Goal: Task Accomplishment & Management: Manage account settings

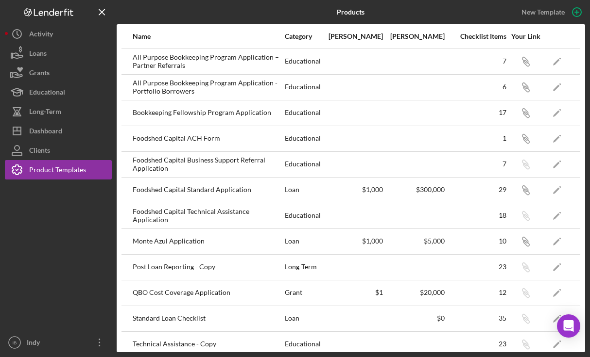
click at [435, 193] on div "$300,000" at bounding box center [414, 190] width 61 height 8
click at [528, 191] on icon "Icon/Link" at bounding box center [525, 190] width 22 height 22
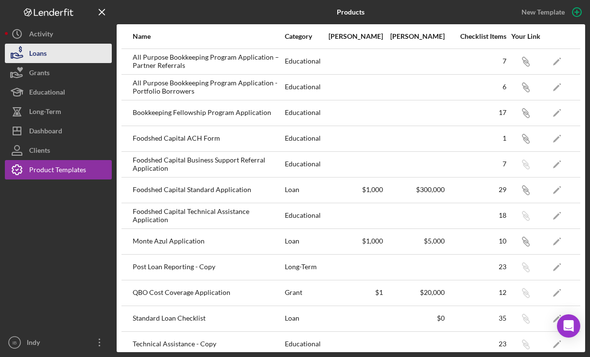
click at [73, 55] on button "Loans" at bounding box center [58, 53] width 107 height 19
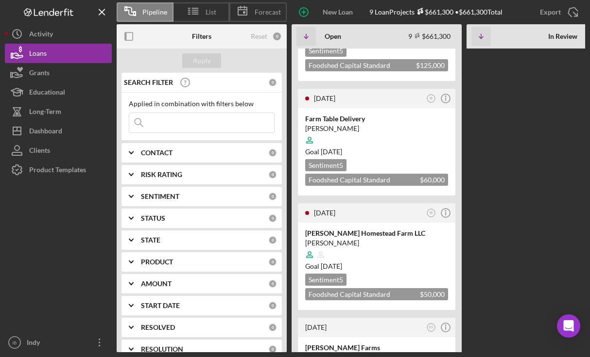
scroll to position [685, 0]
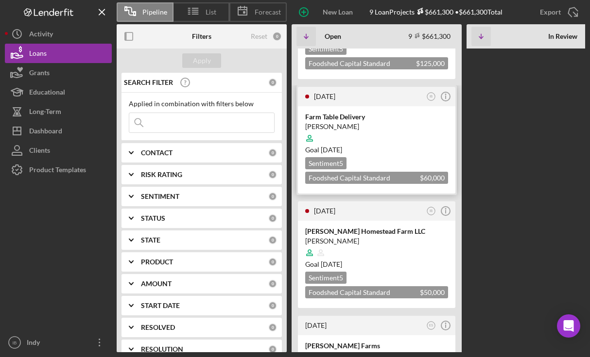
click at [403, 145] on div "Goal 5 days from now" at bounding box center [376, 150] width 143 height 10
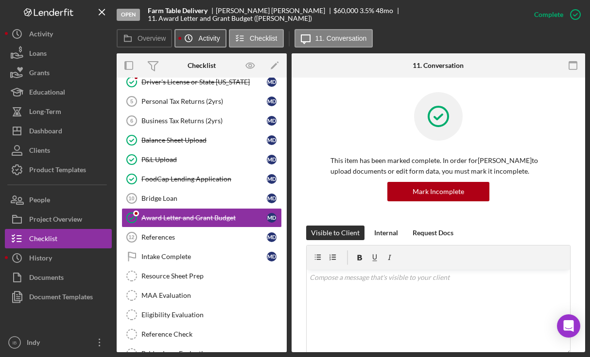
scroll to position [91, 0]
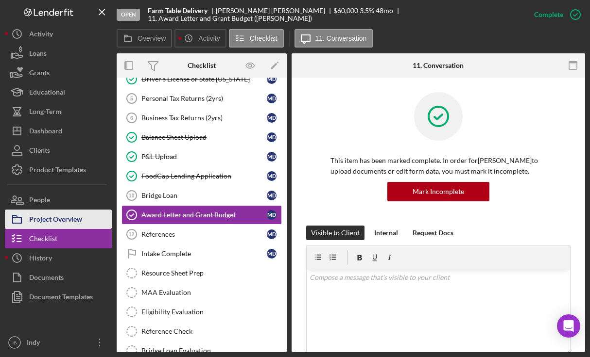
click at [55, 221] on div "Project Overview" at bounding box center [55, 221] width 53 height 22
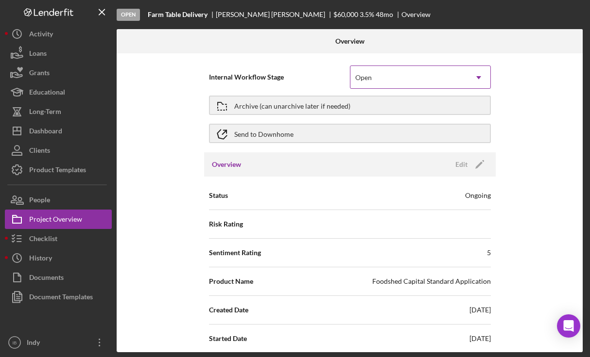
click at [393, 80] on div "Open" at bounding box center [408, 78] width 117 height 22
click at [247, 61] on div "Internal Workflow Stage Open Icon/Dropdown Arrow Archive (can unarchive later i…" at bounding box center [349, 105] width 291 height 94
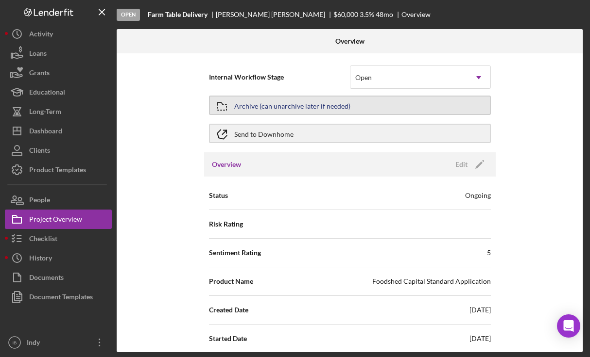
click at [288, 107] on div "Archive (can unarchive later if needed)" at bounding box center [292, 105] width 116 height 17
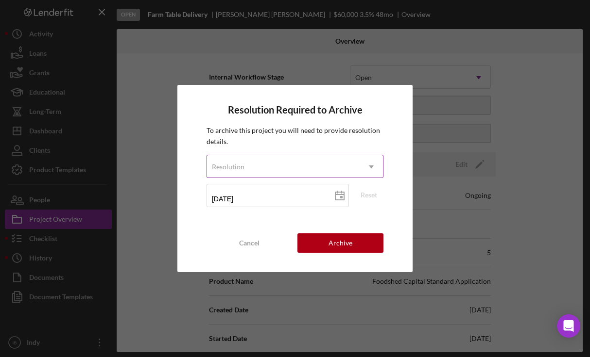
click at [286, 165] on div "Resolution" at bounding box center [283, 167] width 153 height 22
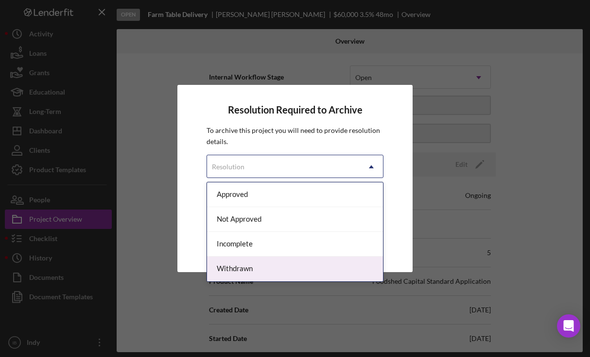
click at [283, 265] on div "Withdrawn" at bounding box center [295, 269] width 176 height 25
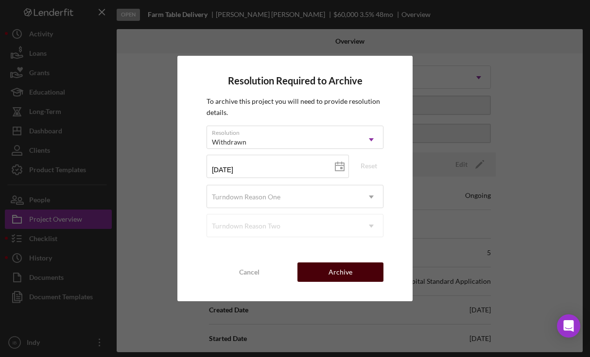
click at [327, 272] on button "Archive" at bounding box center [340, 272] width 86 height 19
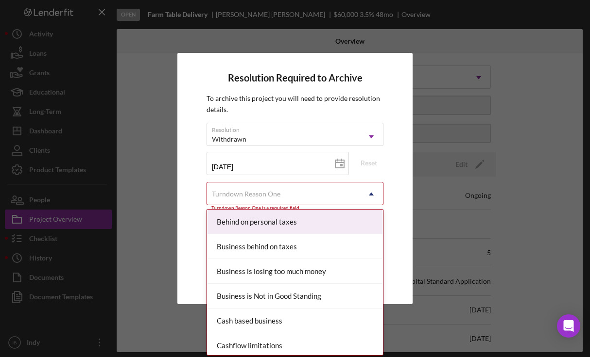
click at [313, 188] on div "Turndown Reason One" at bounding box center [283, 194] width 153 height 22
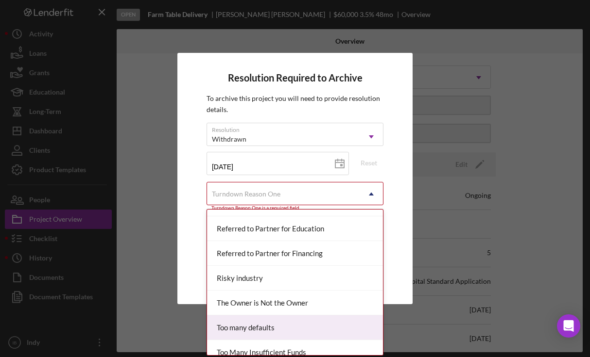
scroll to position [906, 0]
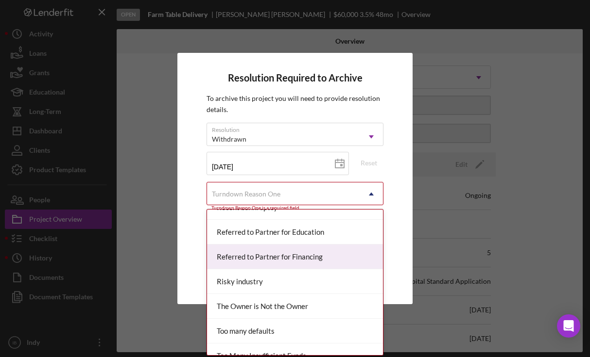
click at [332, 250] on div "Referred to Partner for Financing" at bounding box center [295, 257] width 176 height 25
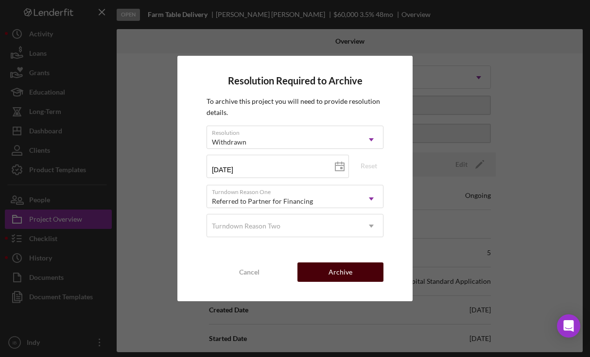
click at [330, 275] on div "Archive" at bounding box center [340, 272] width 24 height 19
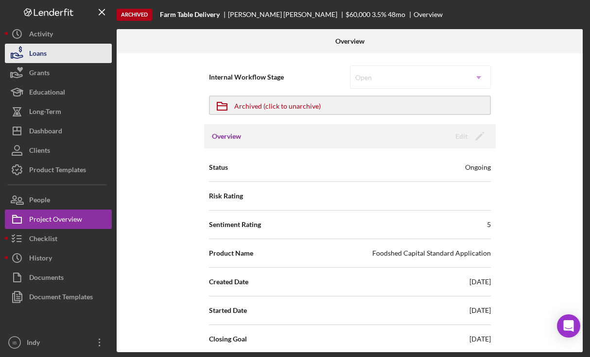
click at [68, 58] on button "Loans" at bounding box center [58, 53] width 107 height 19
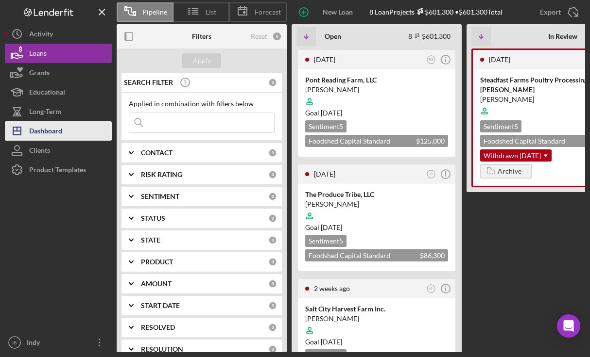
click at [54, 123] on div "Dashboard" at bounding box center [45, 132] width 33 height 22
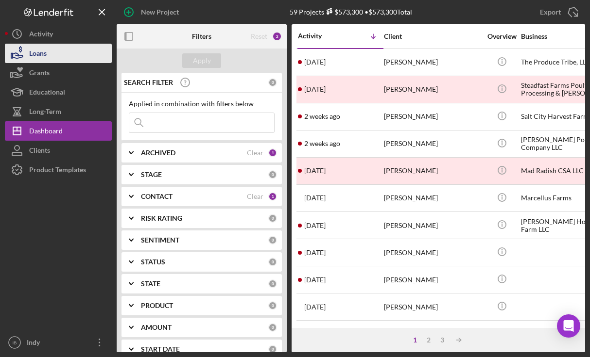
click at [72, 56] on button "Loans" at bounding box center [58, 53] width 107 height 19
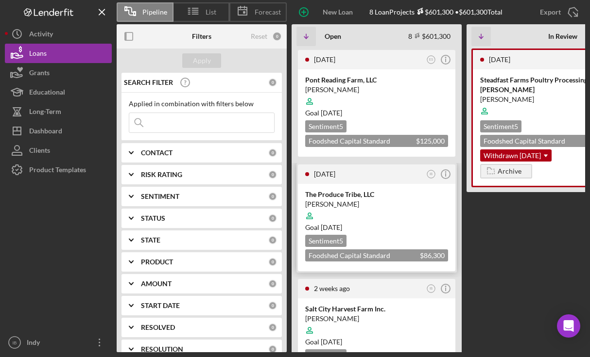
scroll to position [2, 0]
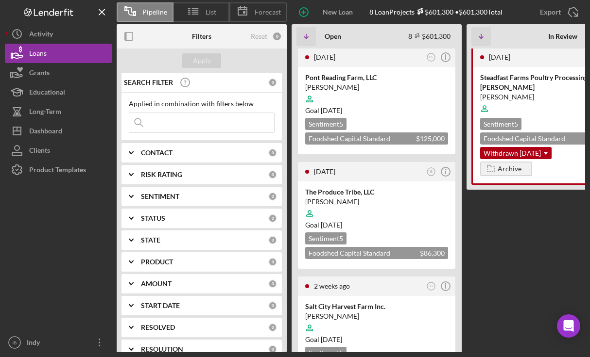
click at [186, 117] on input at bounding box center [201, 122] width 145 height 19
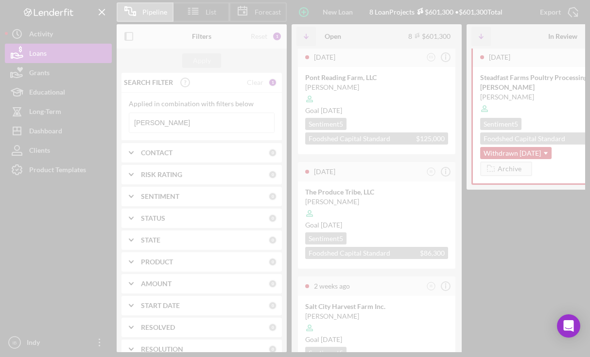
scroll to position [0, 0]
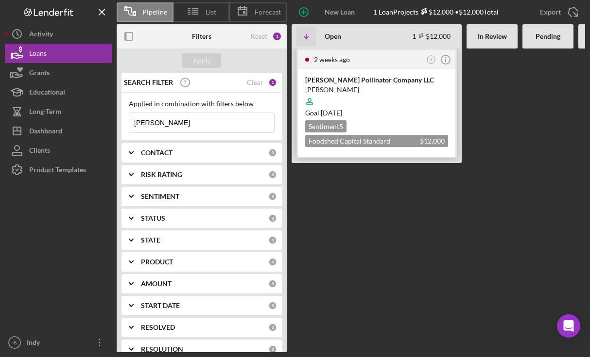
type input "siller"
click at [342, 110] on time "2 weeks from now" at bounding box center [331, 113] width 21 height 8
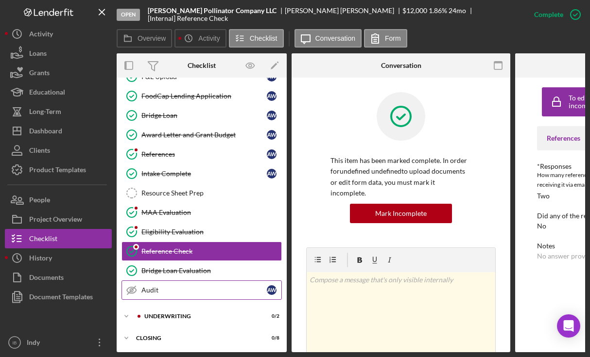
scroll to position [175, 0]
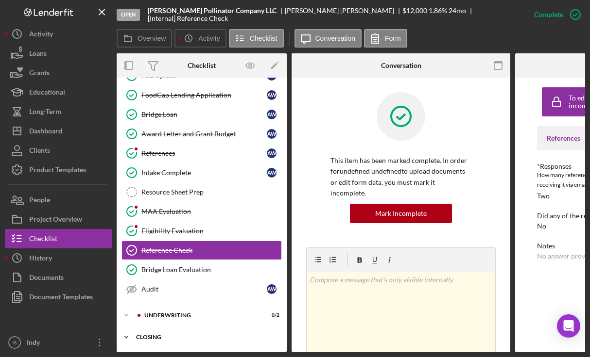
click at [168, 335] on div "Closing" at bounding box center [205, 338] width 138 height 6
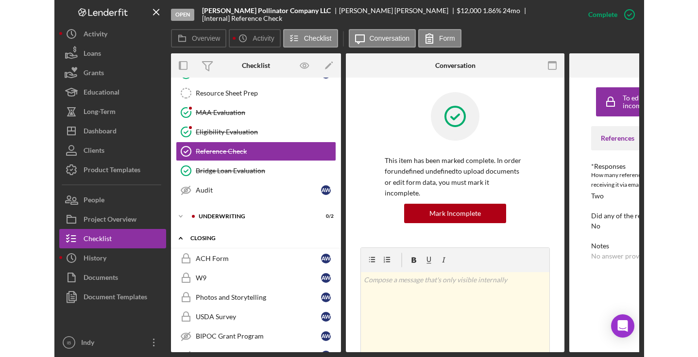
scroll to position [336, 0]
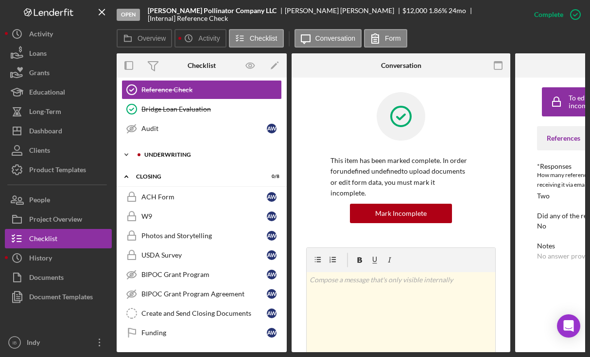
click at [184, 147] on div "Icon/Expander Underwriting 0 / 2" at bounding box center [202, 154] width 170 height 19
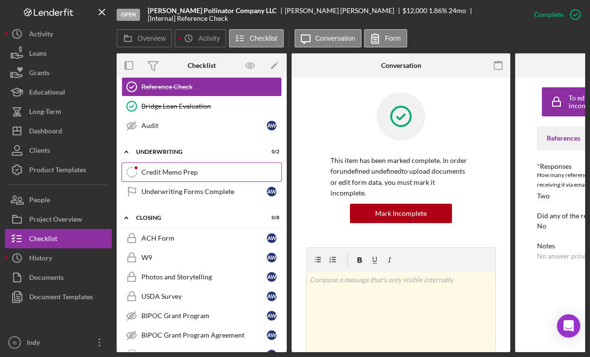
click at [177, 175] on div "Credit Memo Prep" at bounding box center [211, 173] width 140 height 8
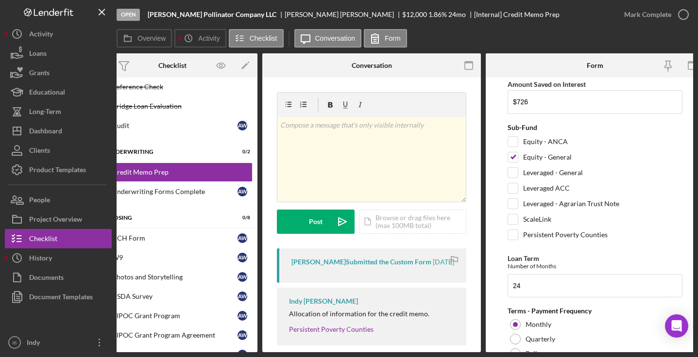
scroll to position [223, 0]
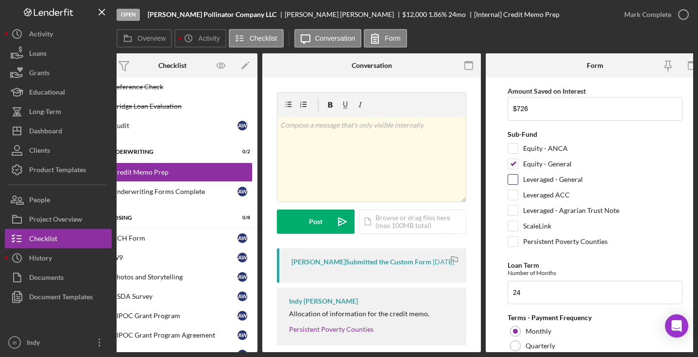
click at [583, 182] on div "Leveraged - General" at bounding box center [595, 182] width 175 height 16
click at [543, 182] on label "Leveraged - General" at bounding box center [553, 180] width 60 height 10
click at [518, 182] on input "Leveraged - General" at bounding box center [513, 180] width 10 height 10
checkbox input "true"
click at [508, 163] on input "Equity - General" at bounding box center [513, 164] width 10 height 10
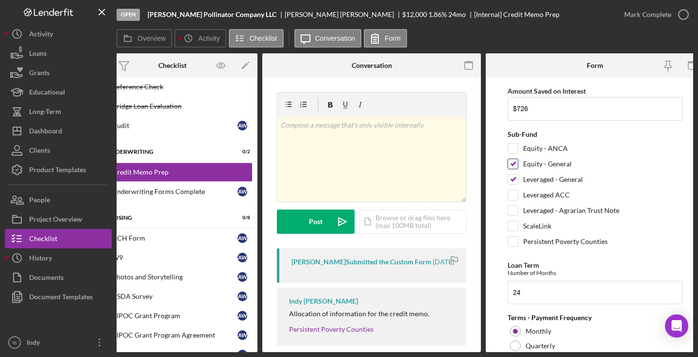
checkbox input "false"
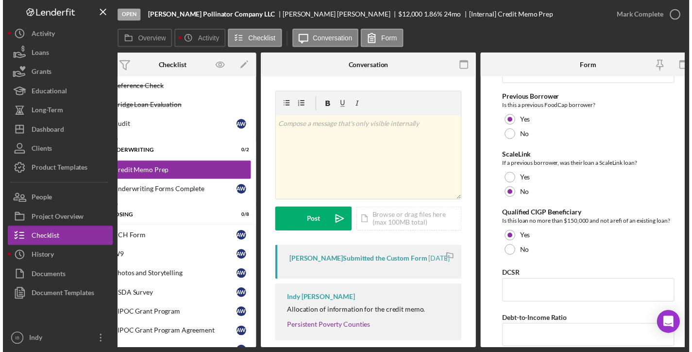
scroll to position [638, 0]
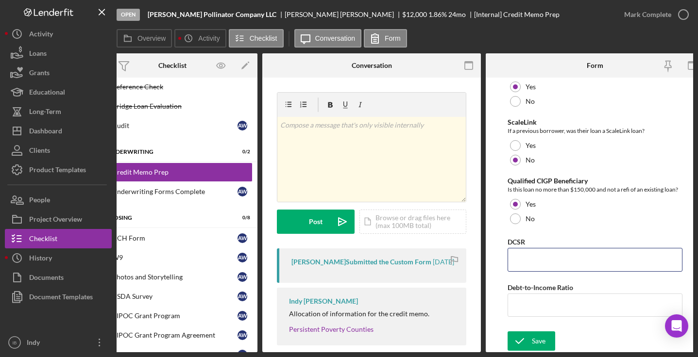
click at [589, 251] on input "DCSR" at bounding box center [595, 259] width 175 height 23
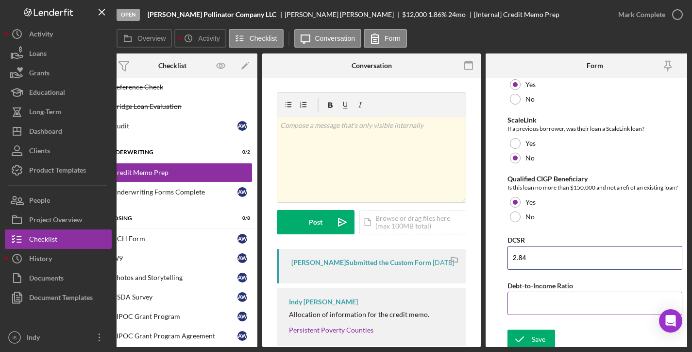
type input "2.84"
click at [544, 313] on input "Debt-to-Income Ratio" at bounding box center [595, 302] width 175 height 23
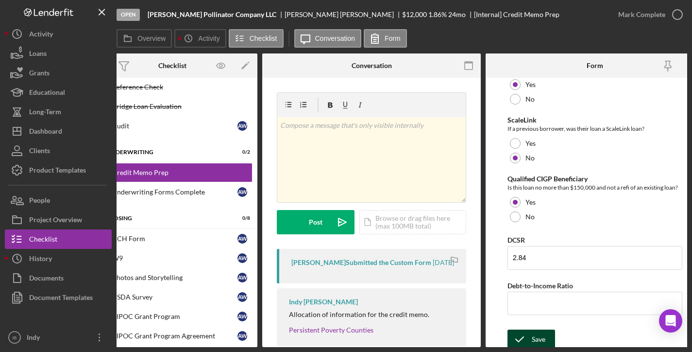
click at [535, 335] on div "Save" at bounding box center [539, 338] width 14 height 19
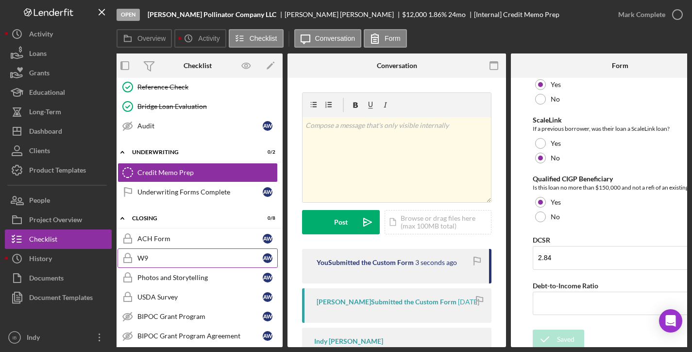
scroll to position [0, 0]
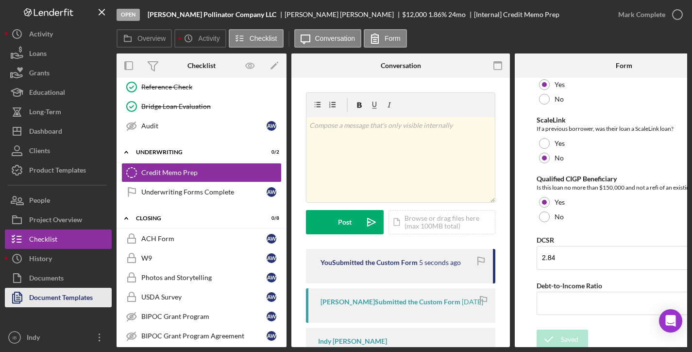
click at [72, 291] on div "Document Templates" at bounding box center [61, 299] width 64 height 22
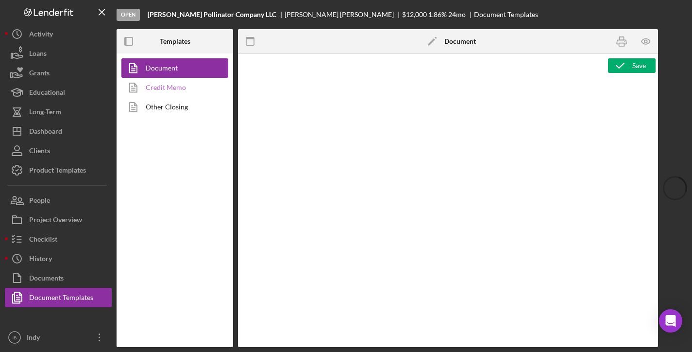
type textarea "<h1 style="text-align: left;">Resource Sheet</h1> <p class="p1">This resource s…"
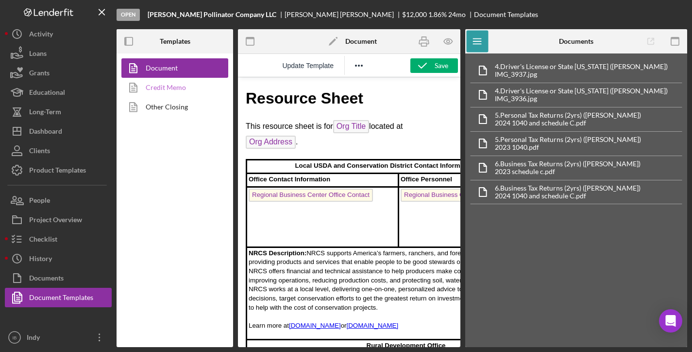
click at [180, 91] on link "Credit Memo" at bounding box center [172, 87] width 102 height 19
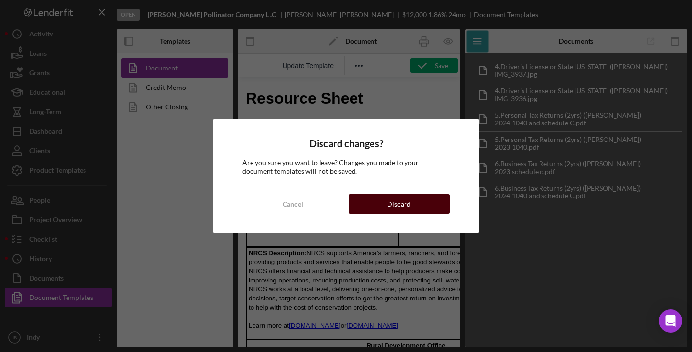
click at [406, 206] on div "Discard" at bounding box center [399, 203] width 24 height 19
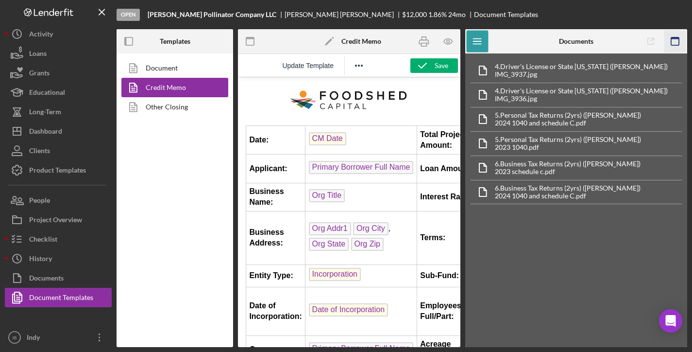
click at [589, 39] on icon "button" at bounding box center [675, 42] width 22 height 22
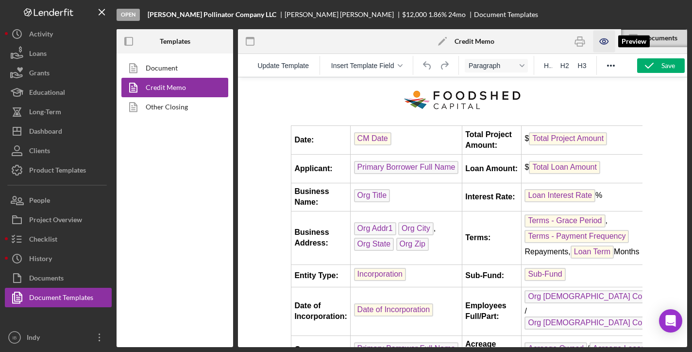
click at [589, 41] on icon "button" at bounding box center [604, 42] width 22 height 22
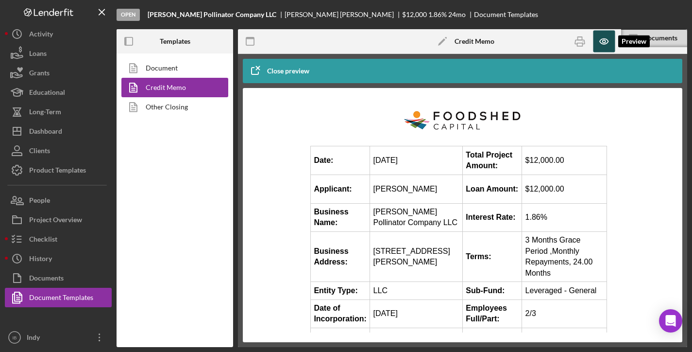
click at [589, 40] on icon "button" at bounding box center [604, 42] width 22 height 22
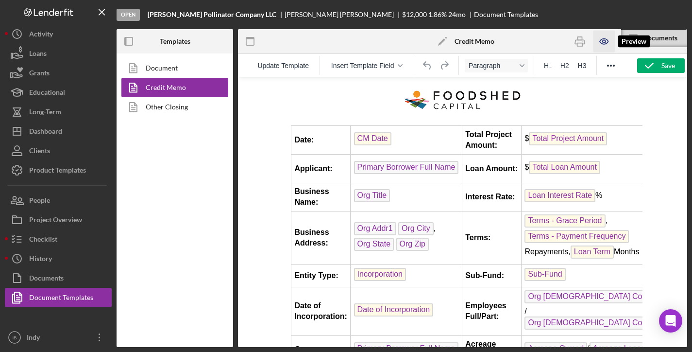
click at [589, 43] on icon "button" at bounding box center [604, 41] width 8 height 5
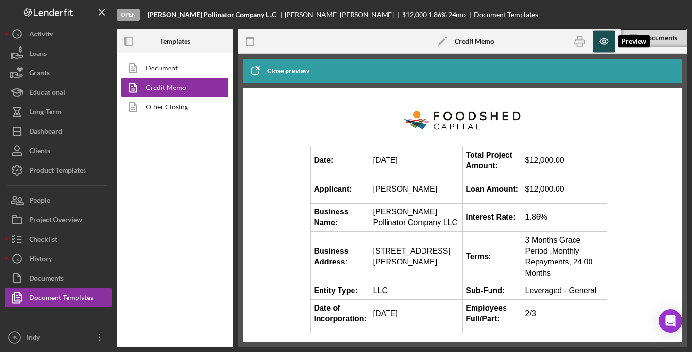
click at [589, 43] on icon "button" at bounding box center [604, 41] width 8 height 5
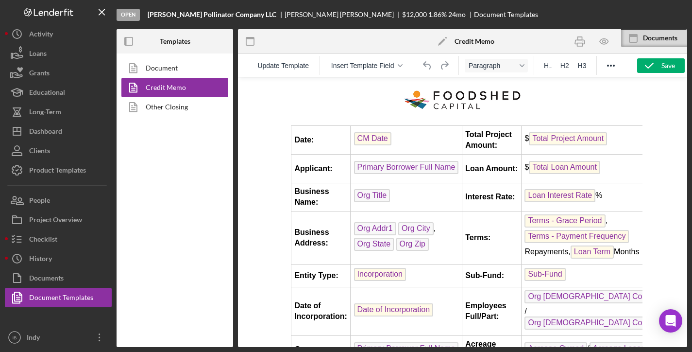
click at [423, 138] on td "CM Date" at bounding box center [406, 140] width 112 height 29
click at [589, 56] on div "Update Template Insert Template Field Paragraph H1 H2 H3" at bounding box center [462, 65] width 449 height 23
click at [589, 66] on icon "button" at bounding box center [649, 65] width 24 height 24
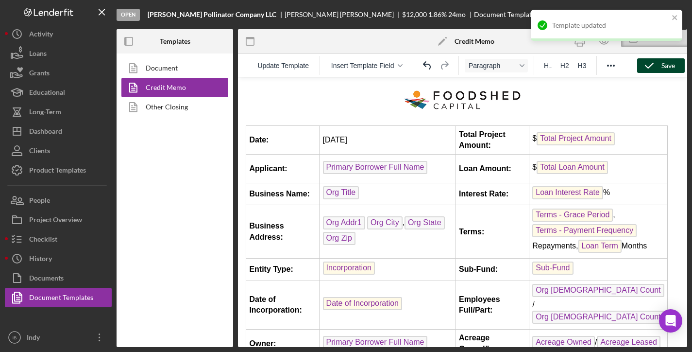
click at [589, 43] on div "Template updated" at bounding box center [606, 29] width 155 height 43
click at [589, 19] on icon "close" at bounding box center [675, 18] width 7 height 8
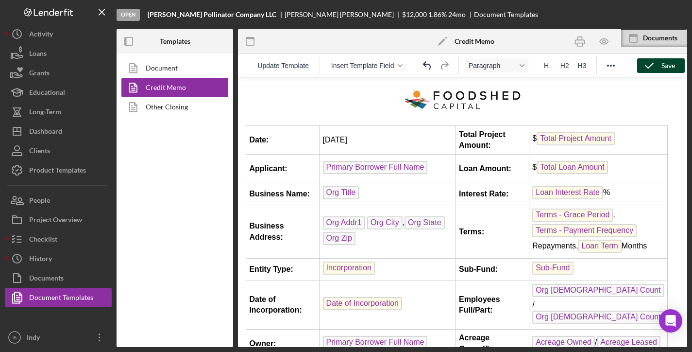
click at [589, 41] on icon "button" at bounding box center [604, 42] width 22 height 22
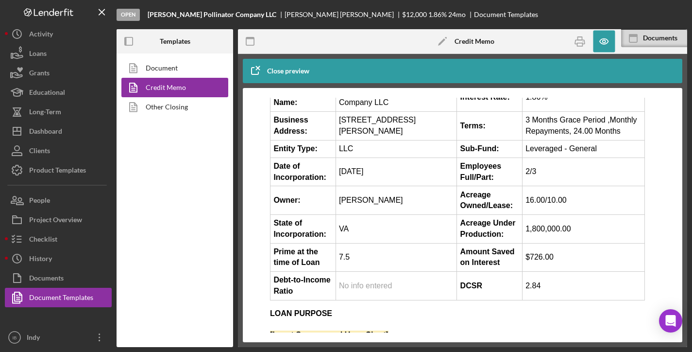
scroll to position [123, 0]
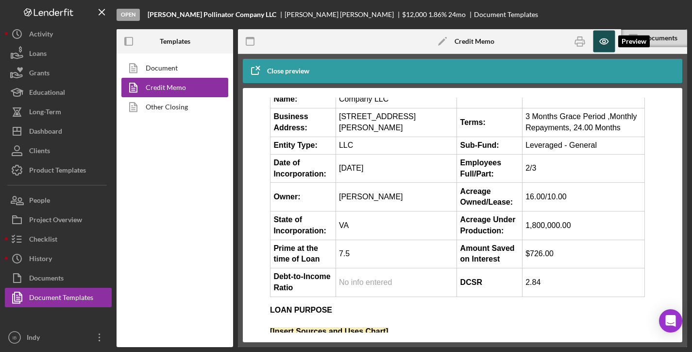
click at [589, 40] on icon "button" at bounding box center [604, 42] width 22 height 22
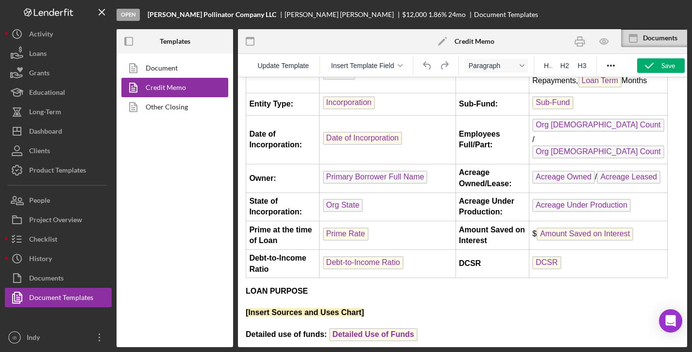
scroll to position [199, 0]
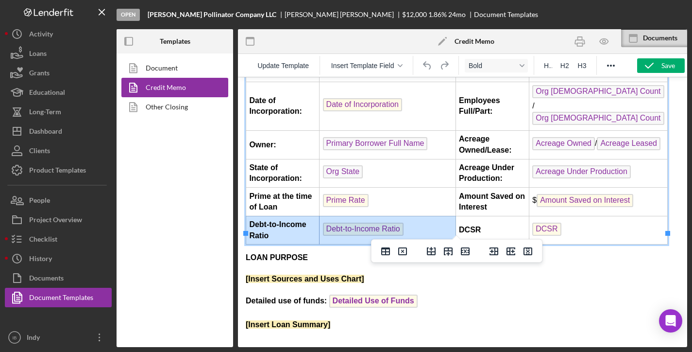
drag, startPoint x: 415, startPoint y: 219, endPoint x: 246, endPoint y: 218, distance: 169.0
click at [246, 218] on tr "Debt-to-Income Ratio Debt-to-Income Ratio ﻿ DCSR DCSR" at bounding box center [457, 230] width 422 height 29
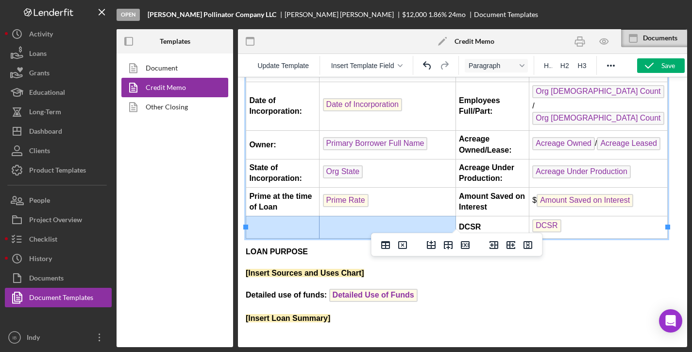
click at [533, 288] on h3 "Detailed use of funds: Detailed Use of Funds" at bounding box center [463, 296] width 434 height 16
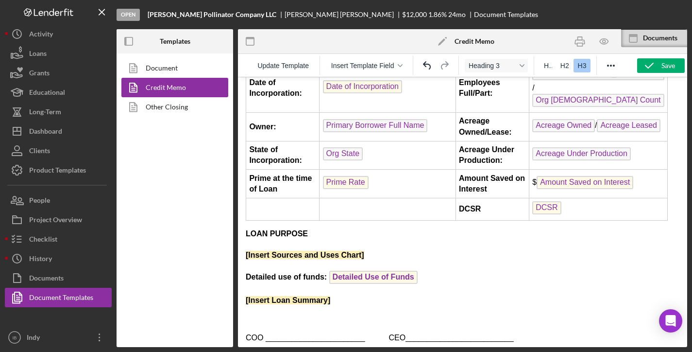
scroll to position [222, 0]
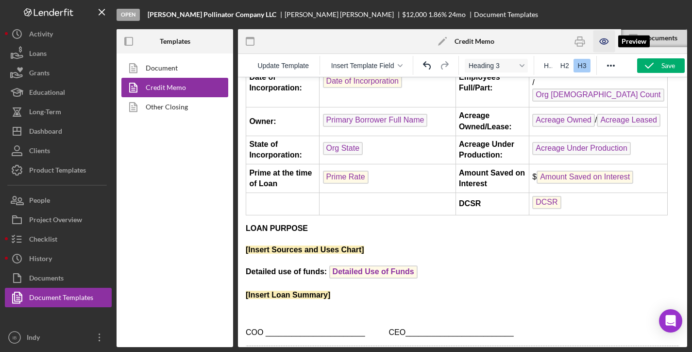
click at [589, 38] on icon "button" at bounding box center [604, 42] width 22 height 22
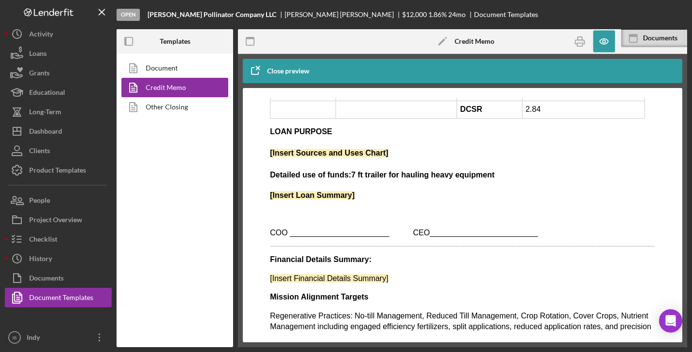
scroll to position [373, 0]
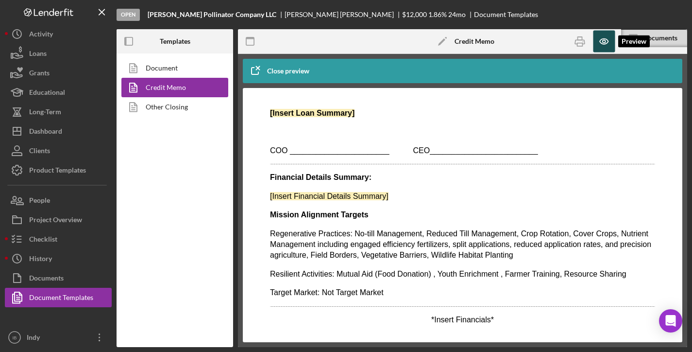
click at [589, 40] on icon "button" at bounding box center [604, 42] width 22 height 22
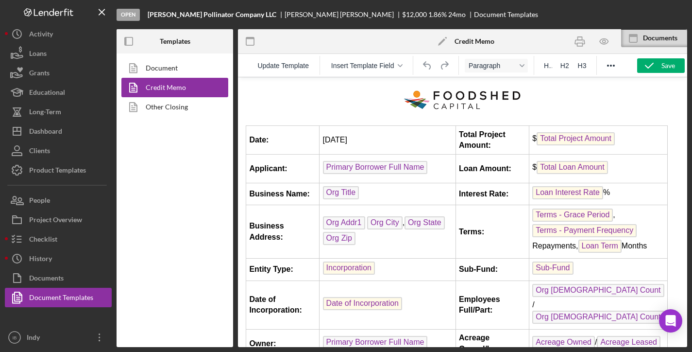
scroll to position [371, 0]
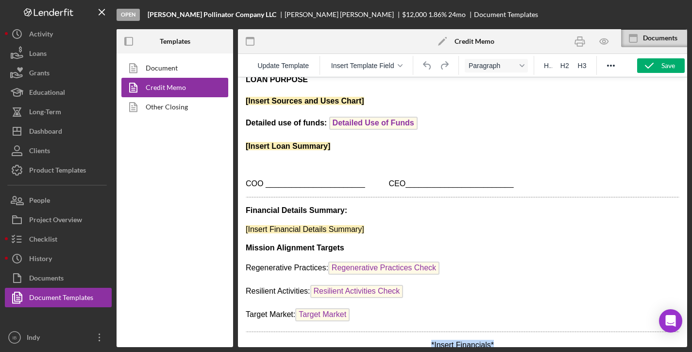
drag, startPoint x: 503, startPoint y: 329, endPoint x: 362, endPoint y: 329, distance: 141.3
click at [362, 340] on p "*Insert Financials*" at bounding box center [463, 345] width 434 height 11
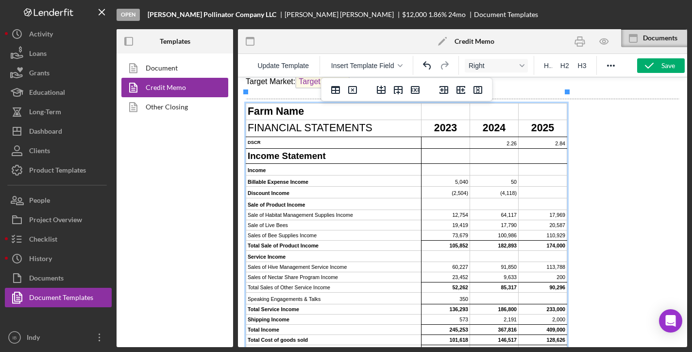
scroll to position [268, 0]
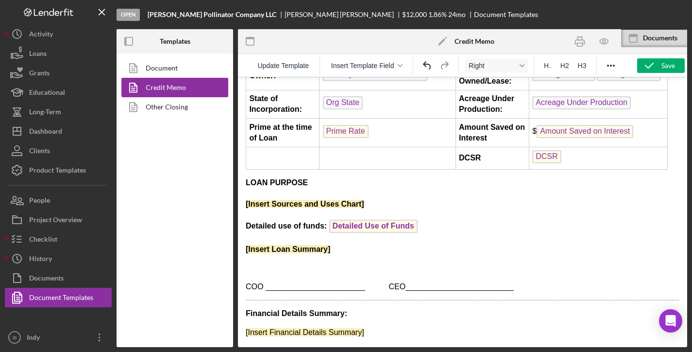
click at [430, 197] on h3 "[Insert Sources and Uses Chart]" at bounding box center [463, 203] width 434 height 13
drag, startPoint x: 391, startPoint y: 196, endPoint x: 220, endPoint y: 190, distance: 171.1
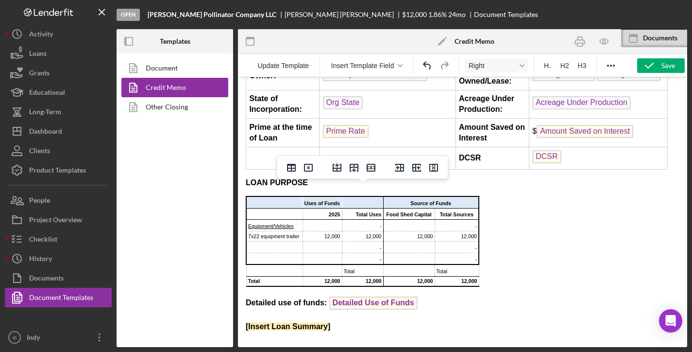
click at [444, 296] on h3 "Detailed use of funds: Detailed Use of Funds ﻿" at bounding box center [463, 304] width 434 height 16
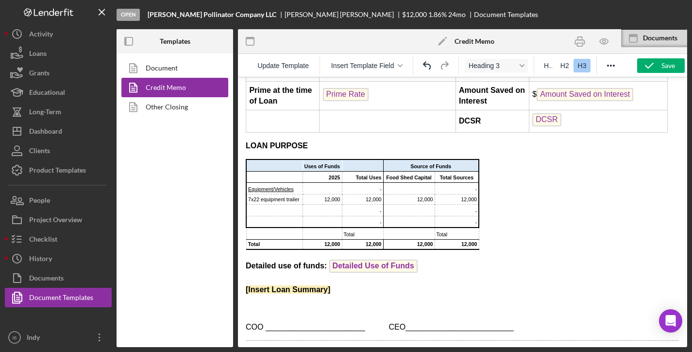
scroll to position [313, 0]
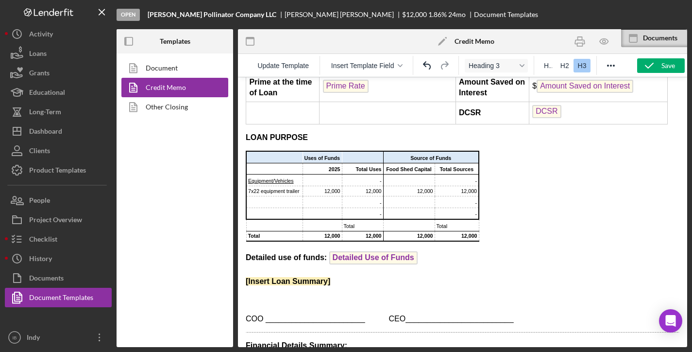
click at [365, 294] on p "Rich Text Area. Press ALT-0 for help." at bounding box center [463, 299] width 434 height 11
drag, startPoint x: 344, startPoint y: 271, endPoint x: 231, endPoint y: 271, distance: 113.2
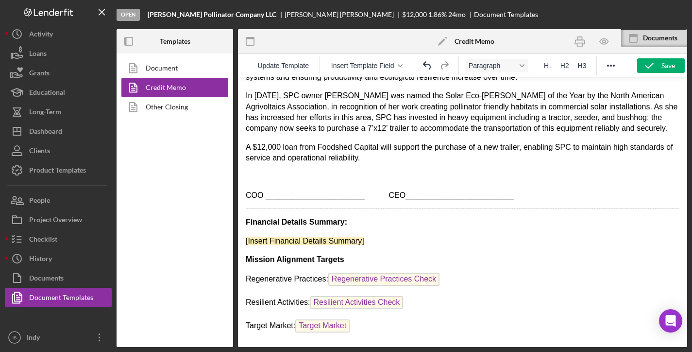
scroll to position [593, 0]
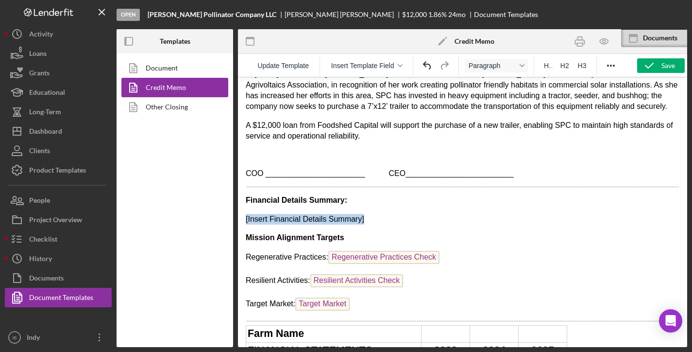
drag, startPoint x: 373, startPoint y: 209, endPoint x: 181, endPoint y: 201, distance: 192.5
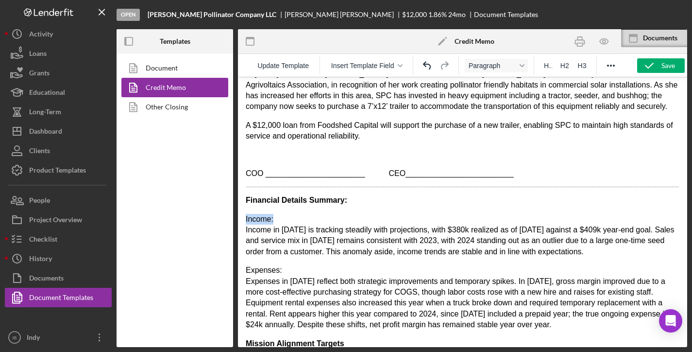
drag, startPoint x: 290, startPoint y: 205, endPoint x: 230, endPoint y: 205, distance: 59.7
click at [589, 71] on div at bounding box center [611, 65] width 28 height 19
click at [589, 68] on button "Reveal or hide additional toolbar items" at bounding box center [611, 66] width 17 height 14
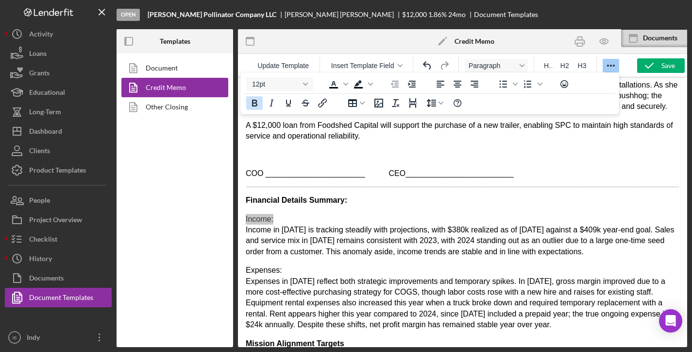
click at [256, 104] on icon "Bold" at bounding box center [254, 103] width 5 height 7
drag, startPoint x: 298, startPoint y: 264, endPoint x: 202, endPoint y: 263, distance: 95.7
click at [250, 100] on icon "Bold" at bounding box center [255, 103] width 12 height 12
click at [307, 232] on p "Income: Income in 2025 is tracking steadily with projections, with $380k realiz…" at bounding box center [463, 236] width 434 height 44
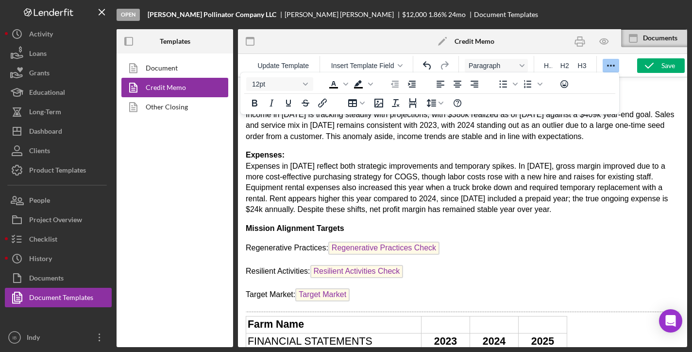
scroll to position [731, 0]
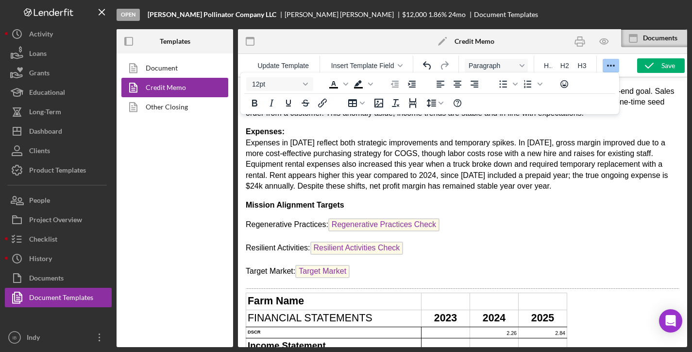
click at [481, 160] on p "Expenses: Expenses in 2025 reflect both strategic improvements and temporary sp…" at bounding box center [463, 158] width 434 height 65
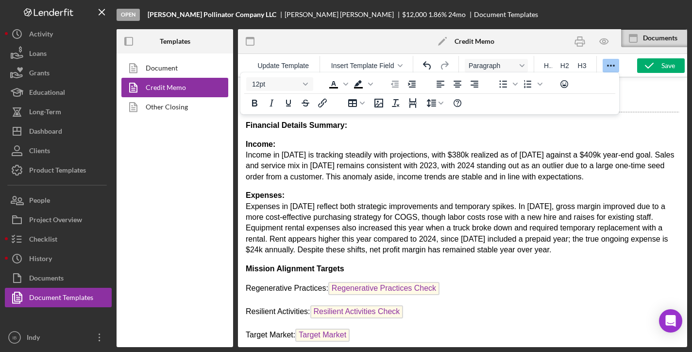
scroll to position [651, 0]
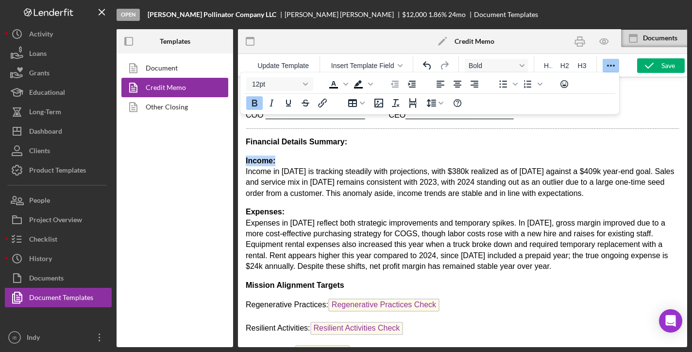
drag, startPoint x: 280, startPoint y: 149, endPoint x: 220, endPoint y: 149, distance: 60.2
click at [255, 105] on icon "Bold" at bounding box center [255, 103] width 12 height 12
click at [288, 101] on icon "Underline" at bounding box center [289, 103] width 12 height 12
drag, startPoint x: 293, startPoint y: 203, endPoint x: 194, endPoint y: 203, distance: 99.6
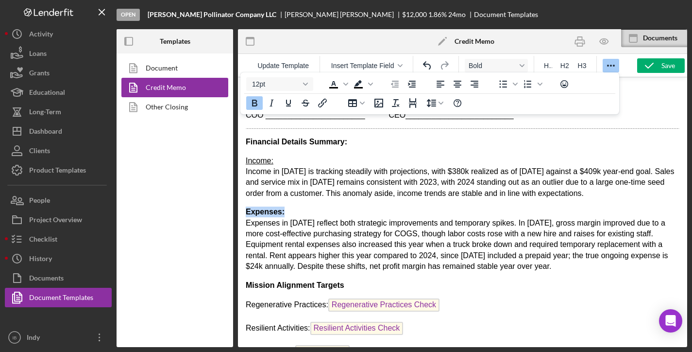
click at [255, 102] on icon "Bold" at bounding box center [255, 103] width 12 height 12
click at [292, 104] on icon "Underline" at bounding box center [289, 103] width 12 height 12
click at [320, 222] on p "Expenses: Expenses in 2025 reflect both strategic improvements and temporary sp…" at bounding box center [463, 238] width 434 height 65
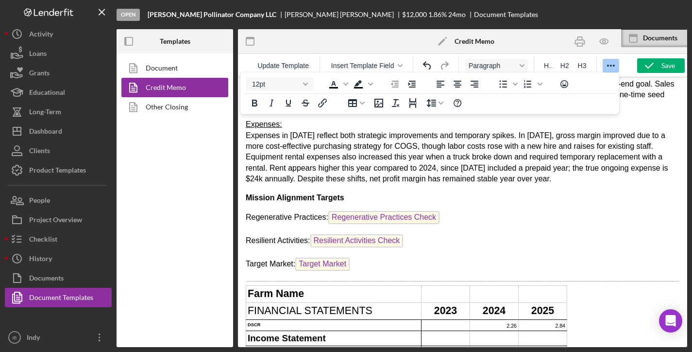
scroll to position [774, 0]
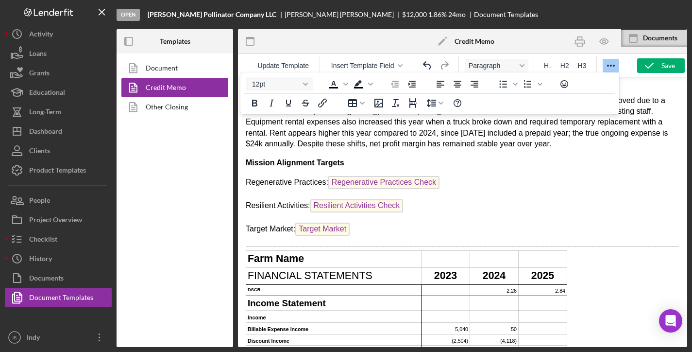
click at [568, 199] on p "Resilient Activities: Resilient Activities Check" at bounding box center [463, 207] width 434 height 16
click at [589, 63] on icon "Reveal or hide additional toolbar items" at bounding box center [611, 66] width 12 height 12
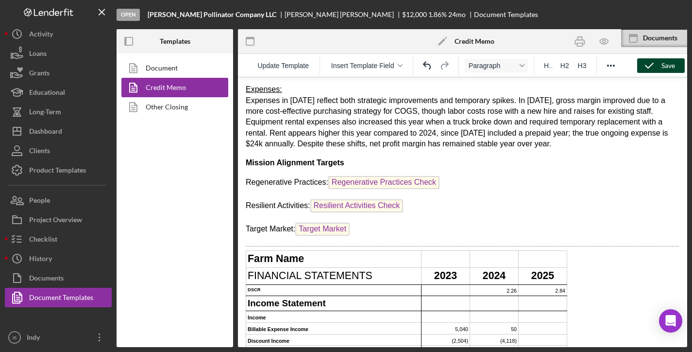
click at [589, 71] on icon "button" at bounding box center [649, 65] width 24 height 24
click at [589, 42] on icon "button" at bounding box center [604, 41] width 3 height 3
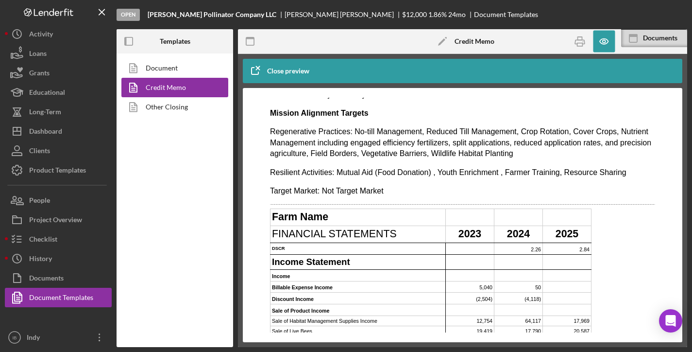
scroll to position [829, 0]
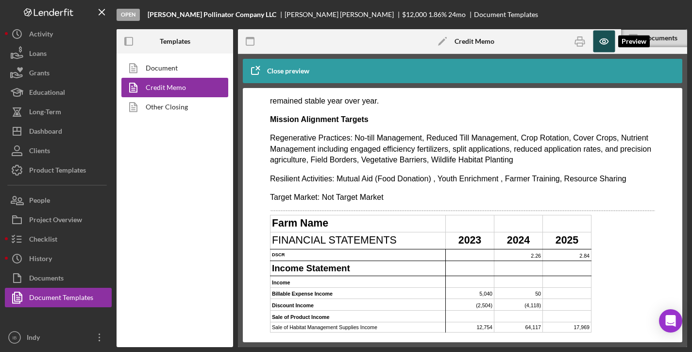
click at [589, 48] on icon "button" at bounding box center [604, 42] width 22 height 22
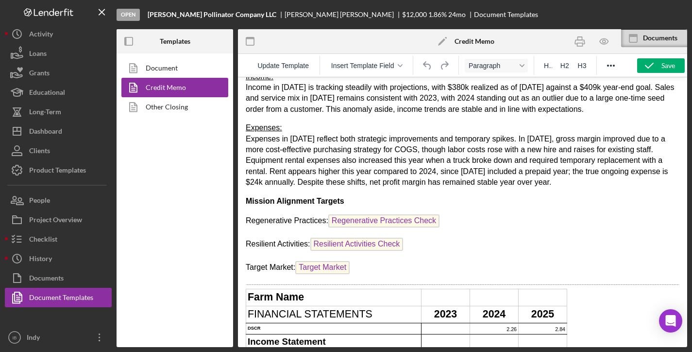
scroll to position [738, 0]
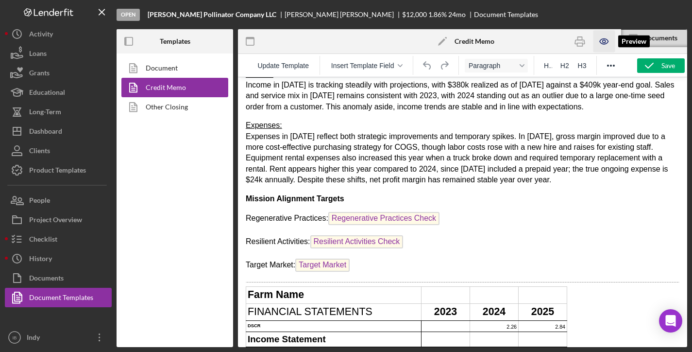
click at [589, 40] on icon "button" at bounding box center [604, 41] width 3 height 3
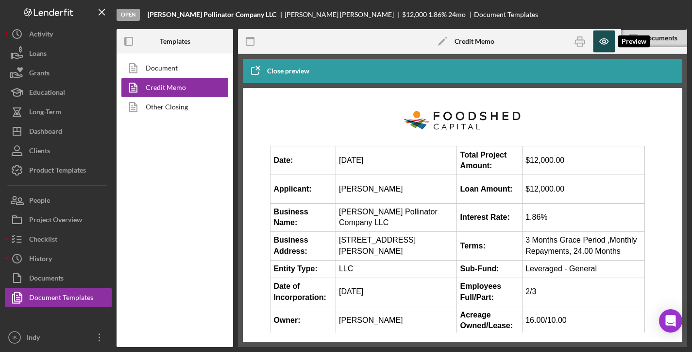
click at [589, 31] on icon "button" at bounding box center [604, 42] width 22 height 22
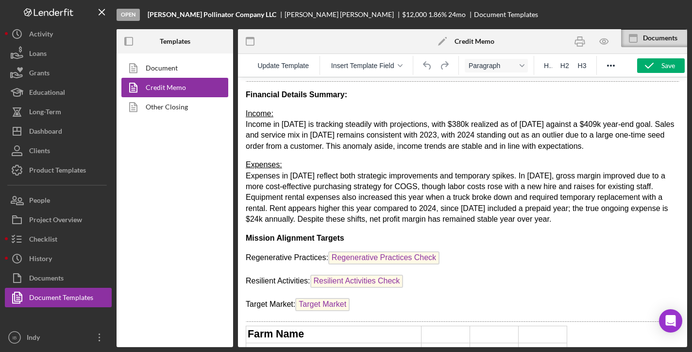
scroll to position [746, 0]
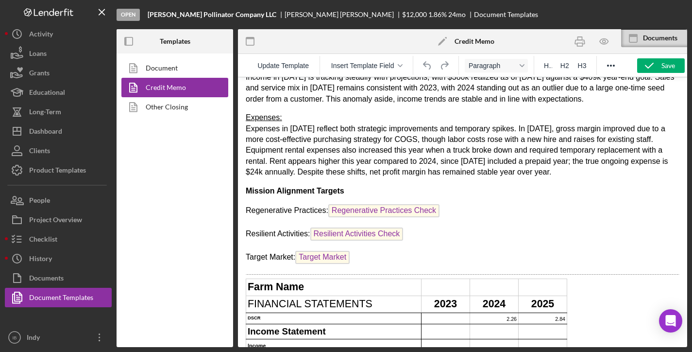
click at [378, 251] on p "Target Market: Target Market" at bounding box center [463, 259] width 434 height 16
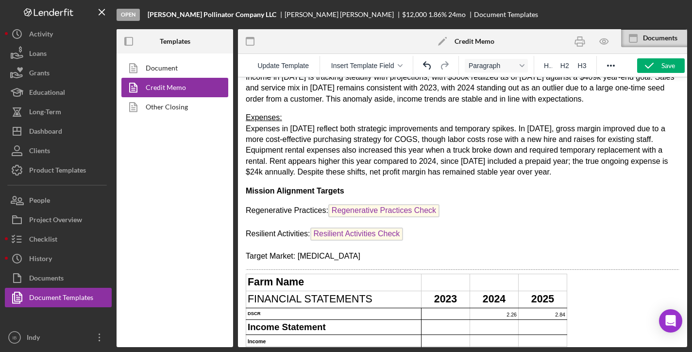
click at [467, 227] on p "Resilient Activities: Resilient Activities Check ﻿" at bounding box center [463, 235] width 434 height 16
click at [589, 40] on icon "button" at bounding box center [604, 41] width 3 height 3
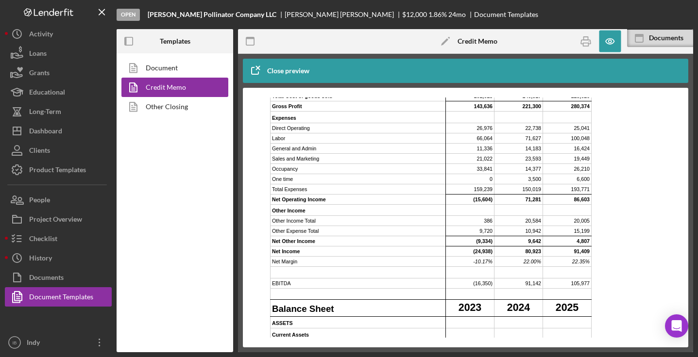
scroll to position [848, 0]
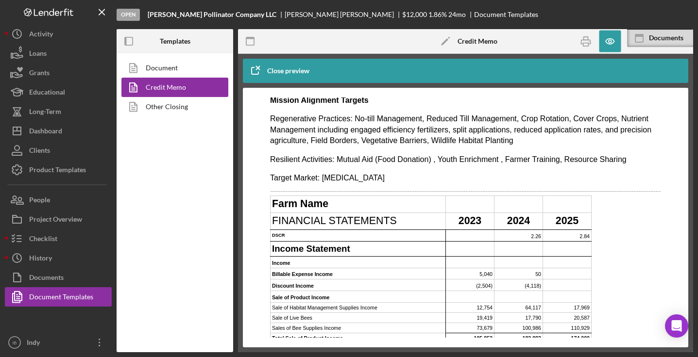
click at [365, 178] on p "Target Market: Low Income" at bounding box center [465, 178] width 391 height 11
click at [589, 47] on icon "button" at bounding box center [610, 42] width 22 height 22
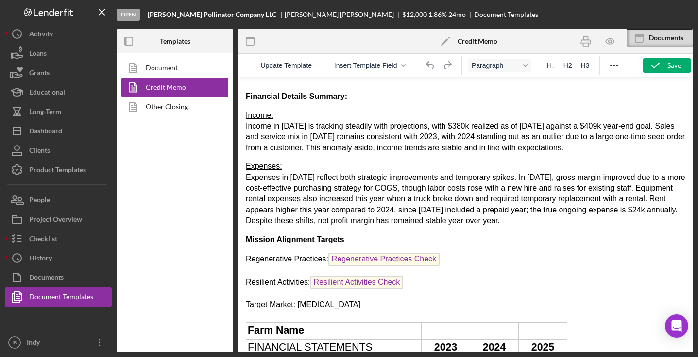
scroll to position [669, 0]
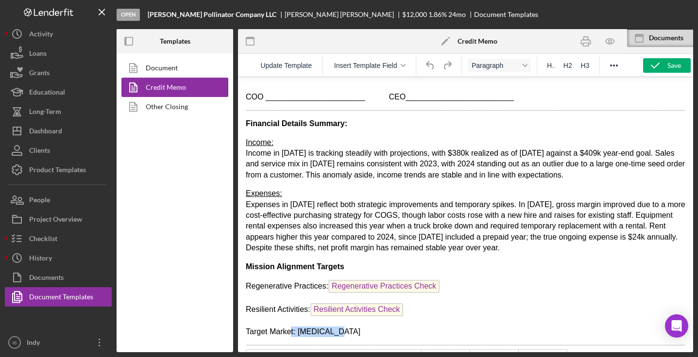
drag, startPoint x: 343, startPoint y: 320, endPoint x: 293, endPoint y: 318, distance: 50.0
click at [293, 327] on p "Target Market: Low Income" at bounding box center [466, 332] width 440 height 11
click at [300, 327] on p "Target Market: Low Income" at bounding box center [466, 332] width 440 height 11
drag, startPoint x: 300, startPoint y: 319, endPoint x: 346, endPoint y: 319, distance: 46.6
click at [346, 327] on p "Target Market: Low Income" at bounding box center [466, 332] width 440 height 11
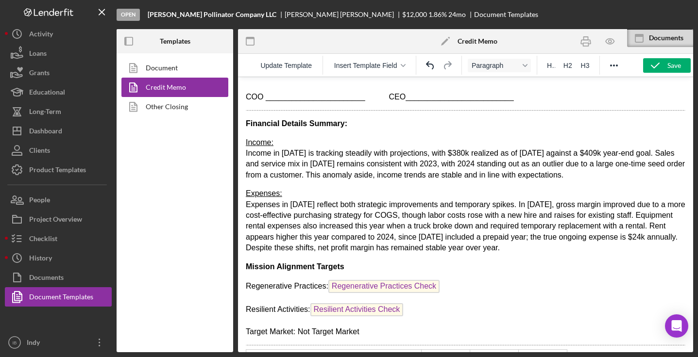
click at [482, 226] on p "Expenses: Expenses in 2025 reflect both strategic improvements and temporary sp…" at bounding box center [466, 220] width 440 height 65
click at [589, 63] on icon "button" at bounding box center [655, 65] width 24 height 24
click at [589, 41] on icon "button" at bounding box center [610, 42] width 22 height 22
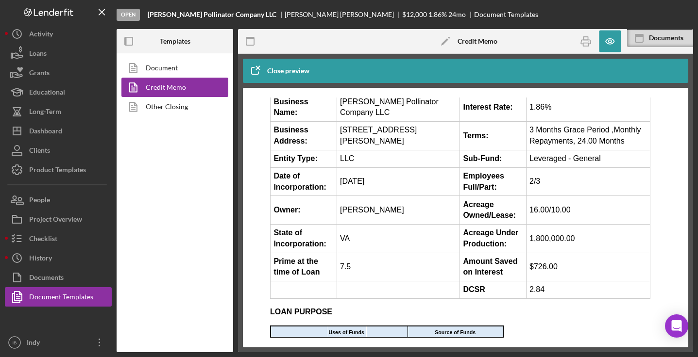
scroll to position [102, 0]
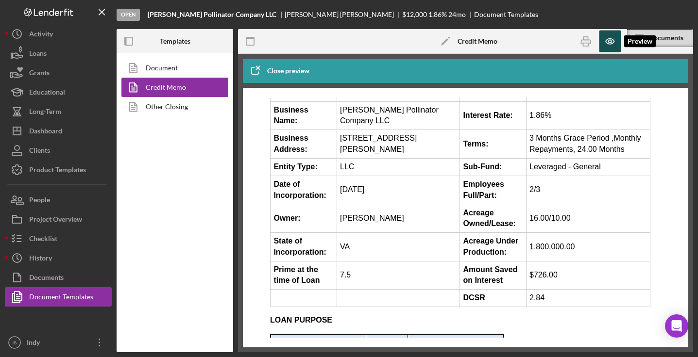
click at [589, 37] on icon "button" at bounding box center [610, 42] width 22 height 22
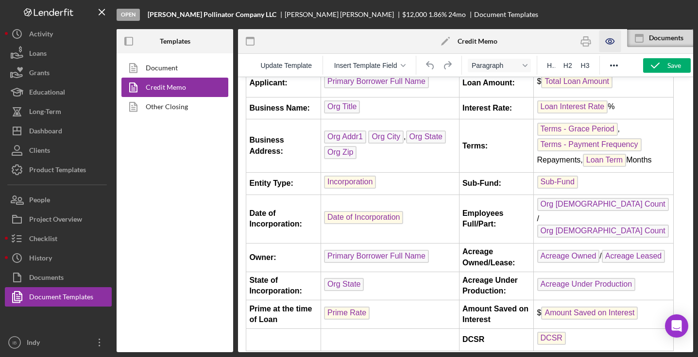
scroll to position [86, 0]
click at [589, 43] on icon "button" at bounding box center [610, 42] width 22 height 22
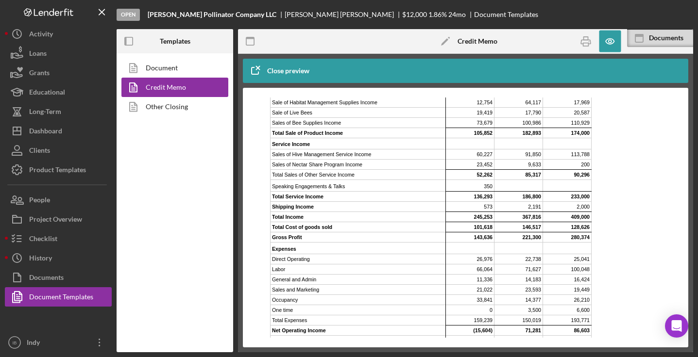
scroll to position [1054, 0]
click at [486, 170] on td "52,262" at bounding box center [470, 174] width 49 height 10
click at [487, 174] on td "52,262" at bounding box center [470, 174] width 49 height 10
click at [589, 40] on icon "button" at bounding box center [610, 41] width 8 height 5
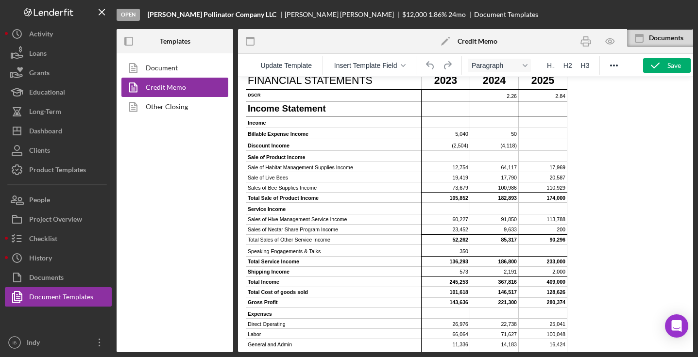
scroll to position [958, 0]
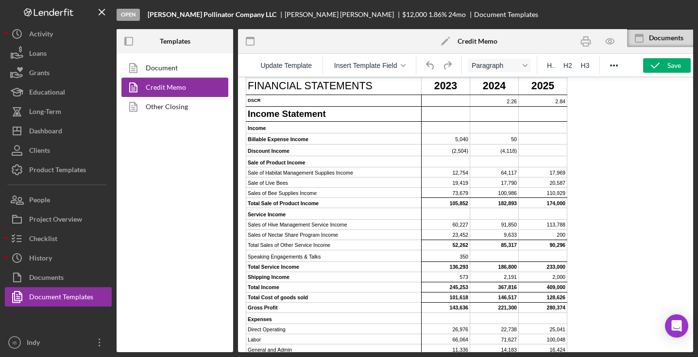
click at [433, 240] on td "52,262" at bounding box center [446, 245] width 49 height 10
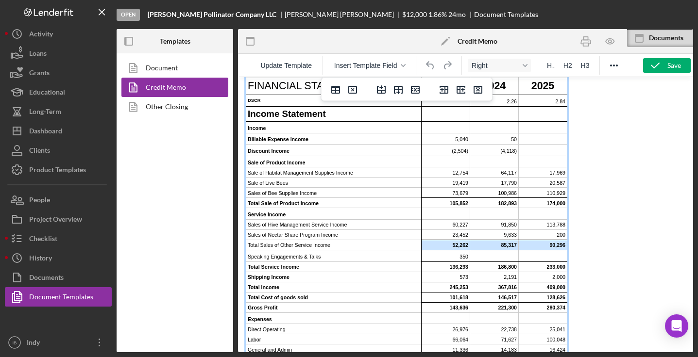
drag, startPoint x: 444, startPoint y: 233, endPoint x: 545, endPoint y: 233, distance: 100.5
click at [545, 240] on tr "Total Sales of Other Service Income 52,262 85,317 90,296" at bounding box center [406, 245] width 321 height 10
click at [589, 68] on icon "Reveal or hide additional toolbar items" at bounding box center [614, 66] width 12 height 12
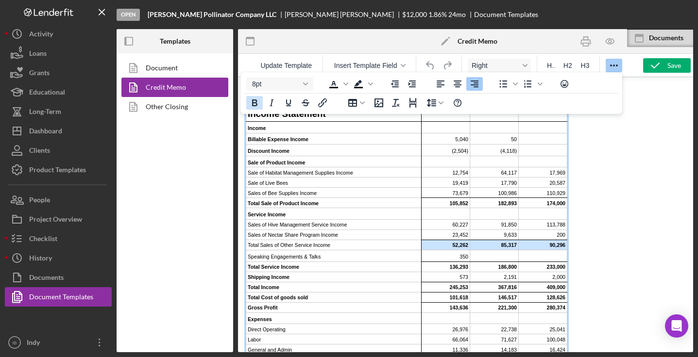
click at [251, 101] on icon "Bold" at bounding box center [255, 103] width 12 height 12
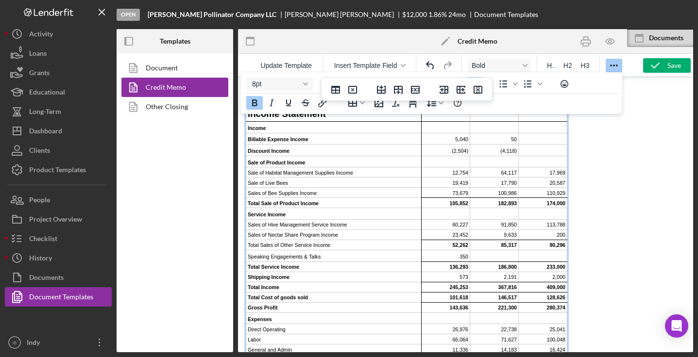
click at [430, 168] on td "12,754" at bounding box center [446, 173] width 49 height 10
click at [589, 238] on body "Date: 09/22/2025 Total Project Amount: $ Total Project Amount Applicant: Primar…" at bounding box center [466, 209] width 440 height 2165
drag, startPoint x: 449, startPoint y: 236, endPoint x: 550, endPoint y: 233, distance: 100.6
click at [550, 240] on tr "Total Sales of Other Service Income 52,262 85,317 90,296" at bounding box center [406, 245] width 321 height 10
click at [261, 102] on button "Bold" at bounding box center [254, 103] width 17 height 14
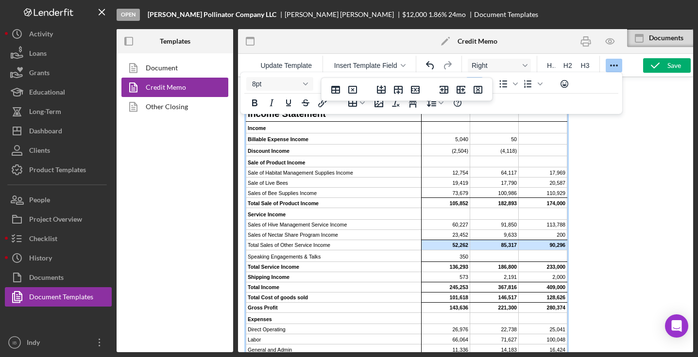
click at [430, 198] on td "105,852" at bounding box center [446, 203] width 49 height 10
click at [546, 272] on td "2,000" at bounding box center [543, 277] width 49 height 10
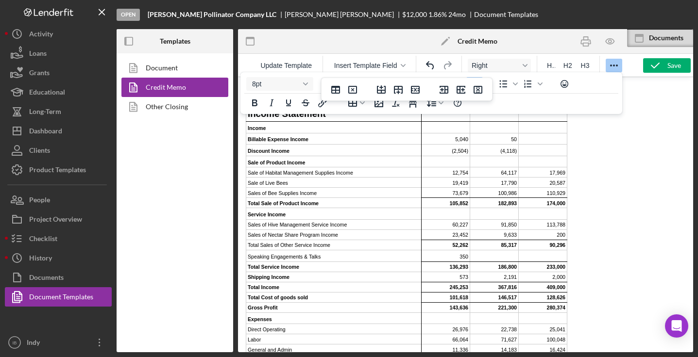
click at [579, 261] on body "Date: 09/22/2025 Total Project Amount: $ Total Project Amount Applicant: Primar…" at bounding box center [466, 209] width 440 height 2165
click at [589, 253] on body "Date: 09/22/2025 Total Project Amount: $ Total Project Amount Applicant: Primar…" at bounding box center [466, 209] width 440 height 2165
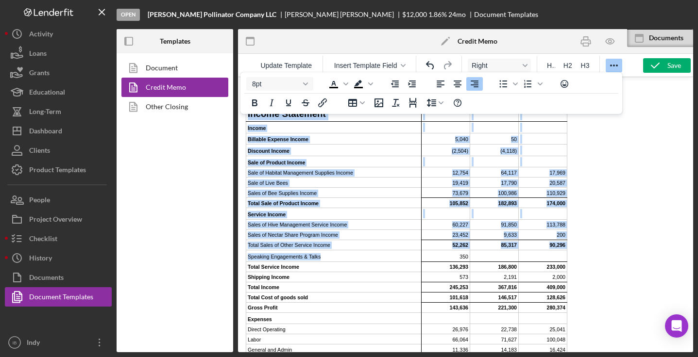
drag, startPoint x: 610, startPoint y: 255, endPoint x: 336, endPoint y: 244, distance: 274.1
click at [336, 244] on body "Date: 09/22/2025 Total Project Amount: $ Total Project Amount Applicant: Primar…" at bounding box center [466, 209] width 440 height 2165
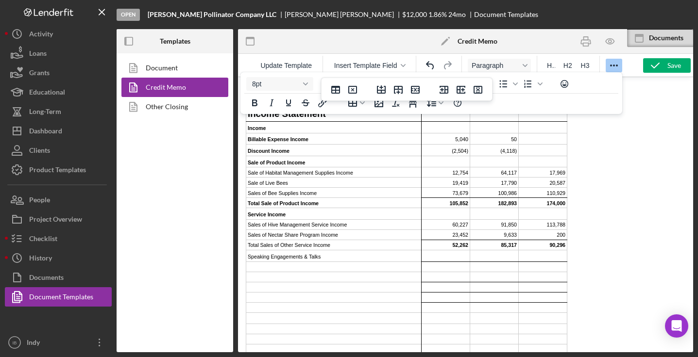
click at [589, 221] on body "Date: 09/22/2025 Total Project Amount: $ Total Project Amount Applicant: Primar…" at bounding box center [466, 209] width 440 height 2165
click at [589, 66] on icon "Reveal or hide additional toolbar items" at bounding box center [614, 66] width 12 height 12
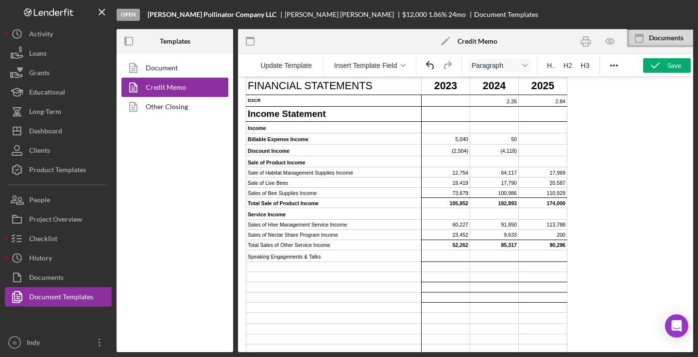
click at [570, 231] on body "Date: 09/22/2025 Total Project Amount: $ Total Project Amount Applicant: Primar…" at bounding box center [466, 209] width 440 height 2165
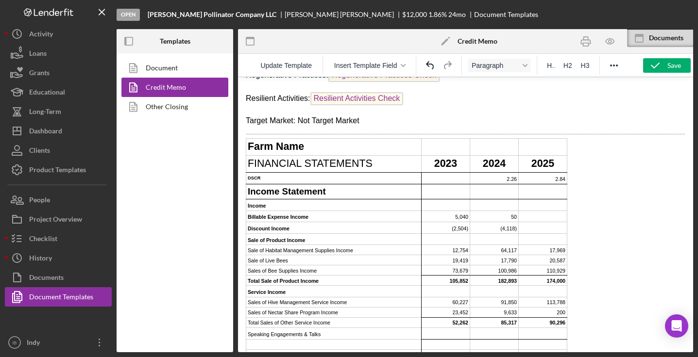
scroll to position [870, 0]
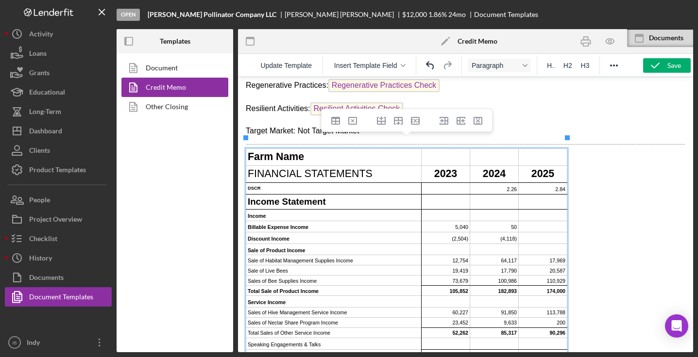
drag, startPoint x: 595, startPoint y: 233, endPoint x: 228, endPoint y: 150, distance: 376.8
click at [238, 150] on html "Date: 09/22/2025 Total Project Amount: $ Total Project Amount Applicant: Primar…" at bounding box center [465, 297] width 455 height 2181
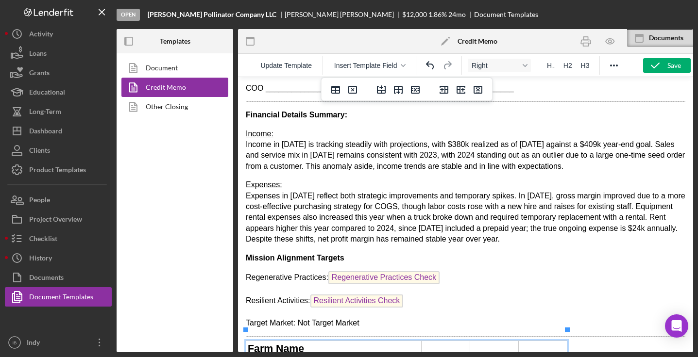
scroll to position [1874, 0]
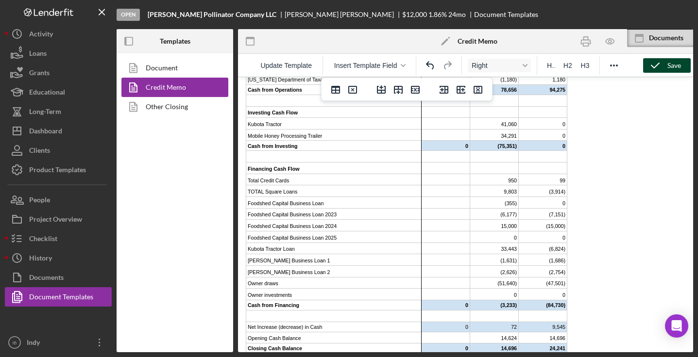
click at [589, 68] on div "Save" at bounding box center [674, 65] width 14 height 15
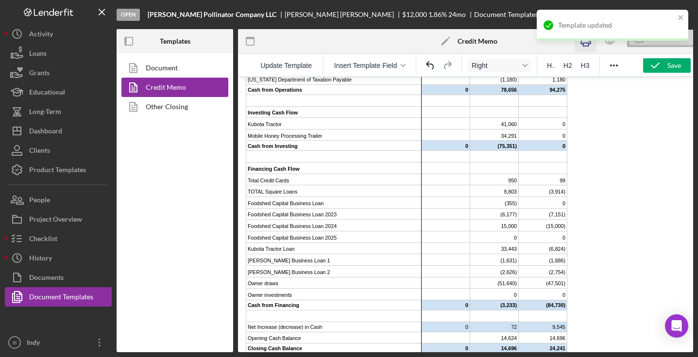
click at [587, 45] on div "Template updated" at bounding box center [612, 29] width 155 height 43
click at [589, 17] on icon "close" at bounding box center [681, 18] width 7 height 8
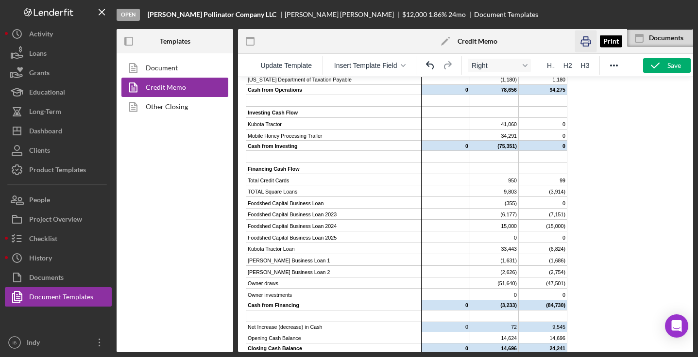
drag, startPoint x: 586, startPoint y: 44, endPoint x: 197, endPoint y: 108, distance: 394.3
click at [586, 44] on icon "button" at bounding box center [586, 42] width 22 height 22
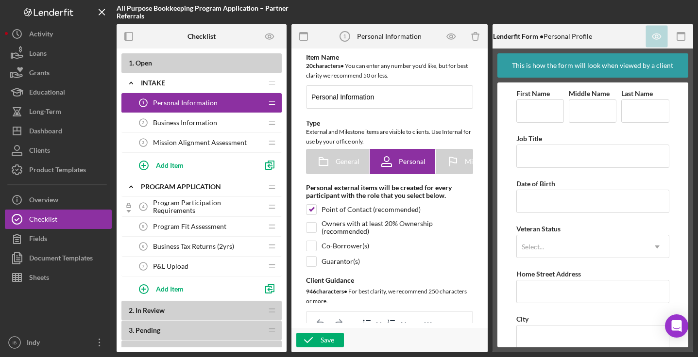
scroll to position [2, 0]
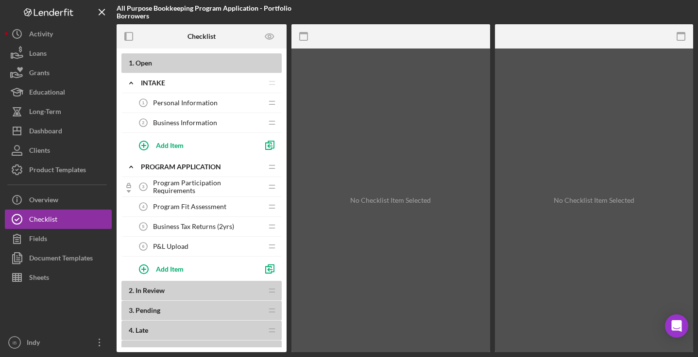
click at [173, 100] on span "Personal Information" at bounding box center [185, 103] width 65 height 8
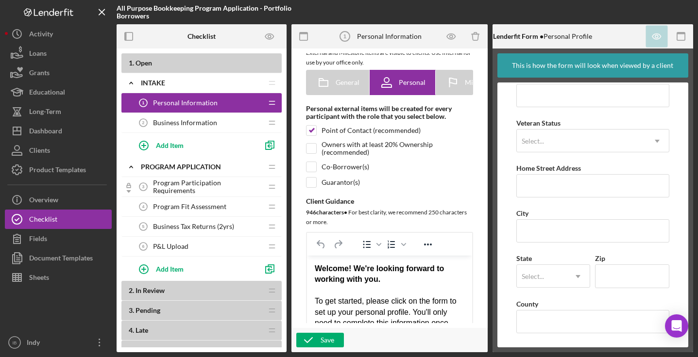
click at [225, 134] on div "Add Item" at bounding box center [206, 145] width 151 height 24
click at [217, 125] on div "Business Information 2 Business Information" at bounding box center [198, 122] width 129 height 19
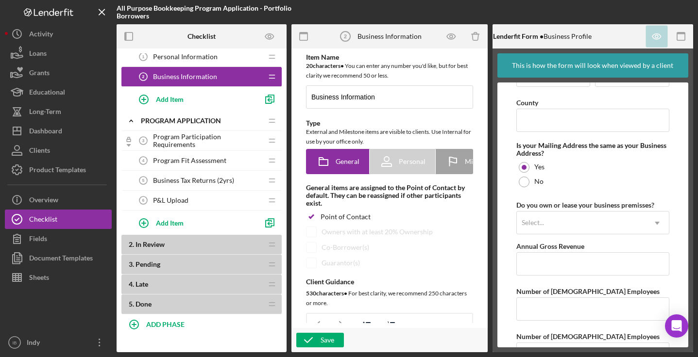
scroll to position [53, 0]
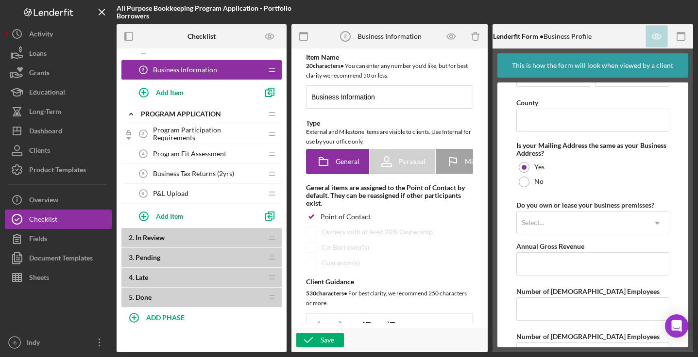
click at [178, 236] on b "2 . In Review" at bounding box center [196, 238] width 134 height 8
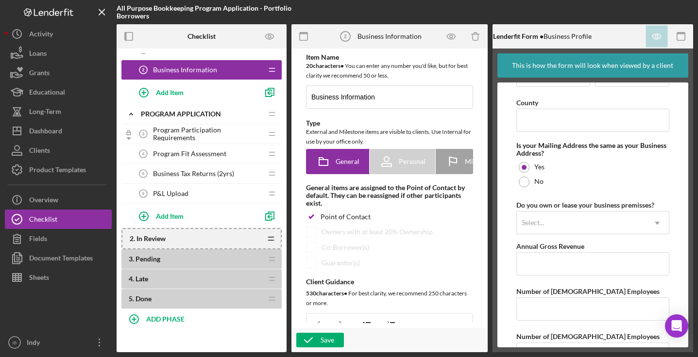
click at [272, 239] on icon "Icon/Drag" at bounding box center [270, 238] width 19 height 19
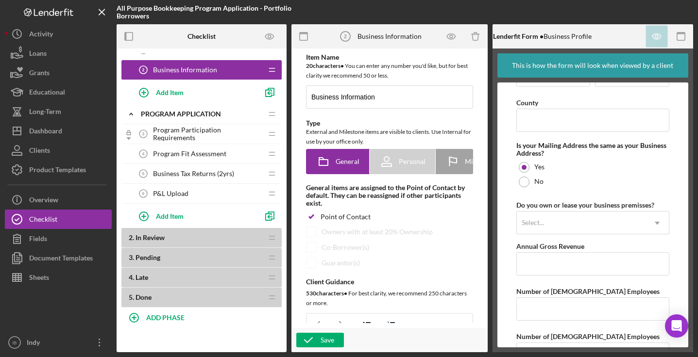
click at [217, 129] on div "Program Participation Requirements 3 Program Participation Requirements" at bounding box center [198, 133] width 129 height 19
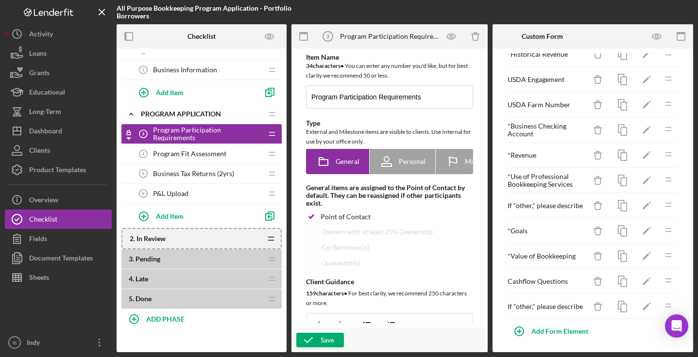
scroll to position [25, 0]
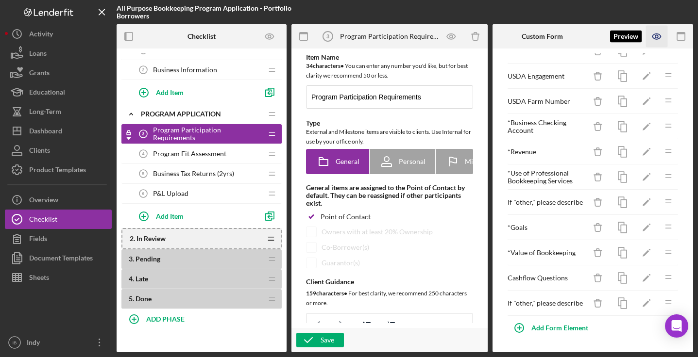
click at [661, 37] on icon "button" at bounding box center [657, 37] width 22 height 22
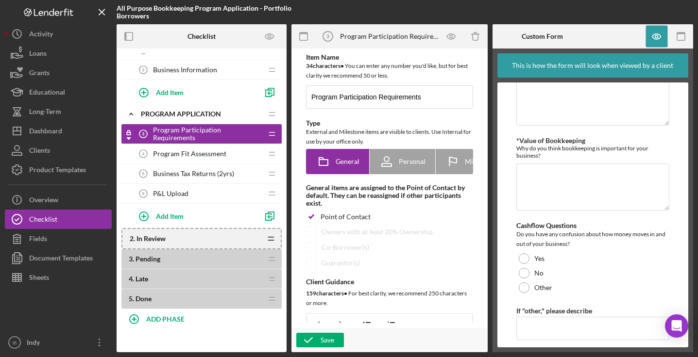
scroll to position [476, 0]
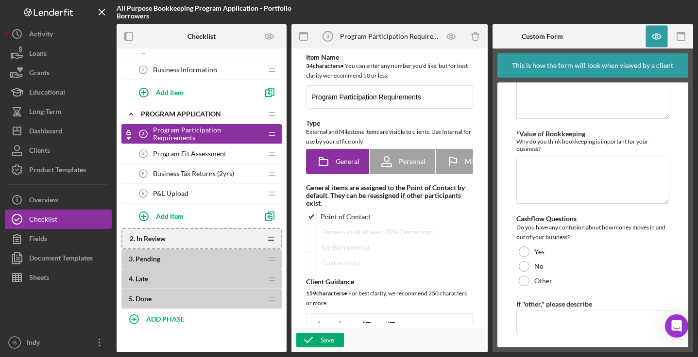
click at [210, 158] on div "Program Fit Assessment 4 Program Fit Assessment" at bounding box center [198, 153] width 129 height 19
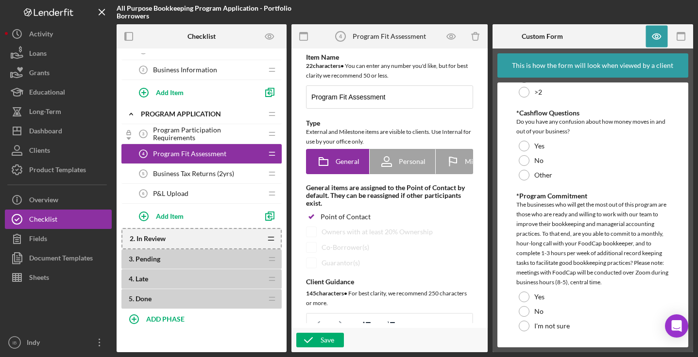
scroll to position [456, 0]
click at [206, 171] on span "Business Tax Returns (2yrs)" at bounding box center [193, 174] width 81 height 8
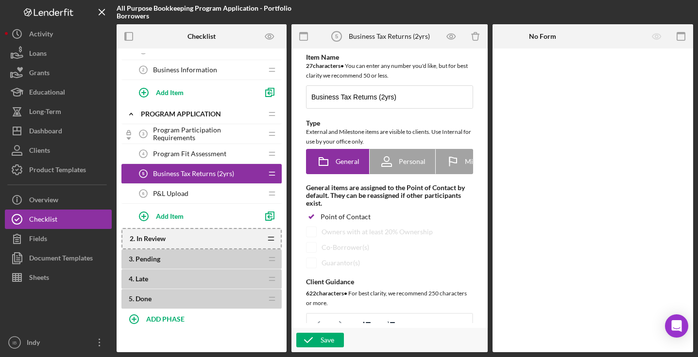
click at [196, 196] on div "P&L Upload 6 P&L Upload" at bounding box center [198, 193] width 129 height 19
